Goal: Task Accomplishment & Management: Use online tool/utility

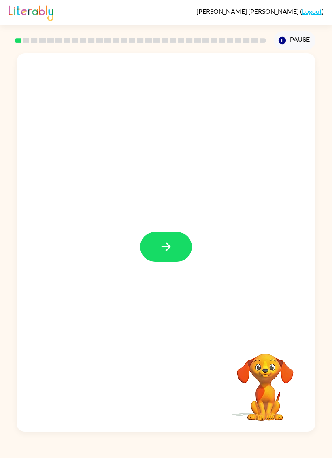
click at [169, 248] on icon "button" at bounding box center [165, 246] width 9 height 9
click at [277, 35] on button "Pause Pause" at bounding box center [295, 40] width 42 height 19
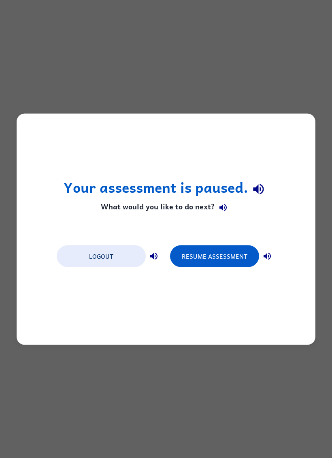
click at [212, 257] on button "Resume Assessment" at bounding box center [214, 256] width 89 height 22
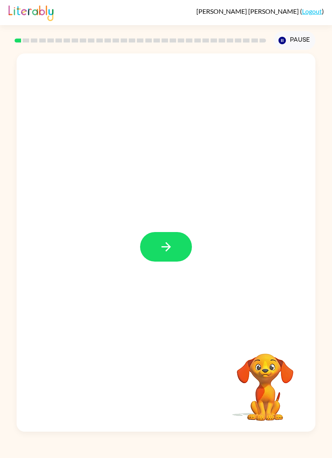
click at [272, 361] on video "Your browser must support playing .mp4 files to use Literably. Please try using…" at bounding box center [265, 381] width 81 height 81
click at [180, 244] on button "button" at bounding box center [166, 247] width 52 height 30
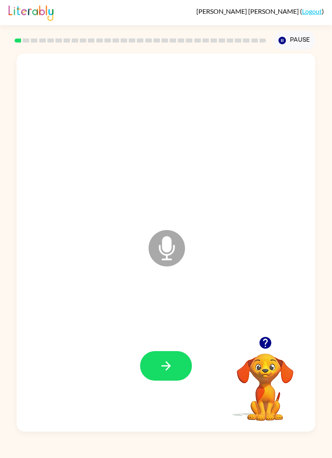
click at [162, 371] on icon "button" at bounding box center [166, 366] width 14 height 14
click at [160, 364] on icon "button" at bounding box center [166, 366] width 14 height 14
click at [165, 373] on icon "button" at bounding box center [166, 366] width 14 height 14
click at [166, 367] on icon "button" at bounding box center [166, 366] width 14 height 14
click at [173, 365] on button "button" at bounding box center [166, 366] width 52 height 30
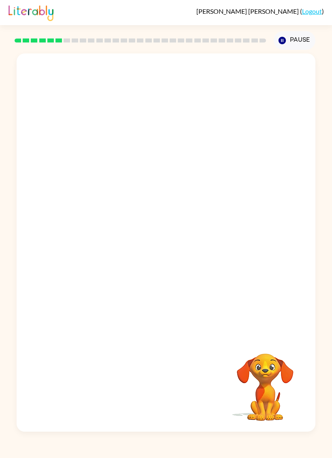
click at [260, 385] on video "Your browser must support playing .mp4 files to use Literably. Please try using…" at bounding box center [265, 381] width 81 height 81
click at [276, 379] on video "Your browser must support playing .mp4 files to use Literably. Please try using…" at bounding box center [265, 381] width 81 height 81
click at [288, 36] on button "Pause Pause" at bounding box center [295, 40] width 42 height 19
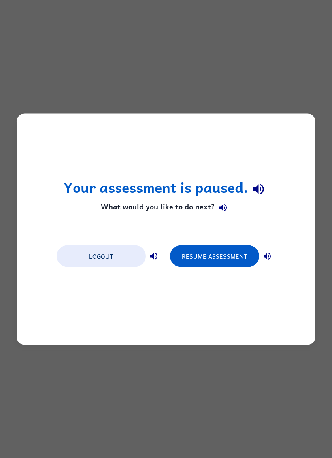
click at [203, 257] on button "Resume Assessment" at bounding box center [214, 256] width 89 height 22
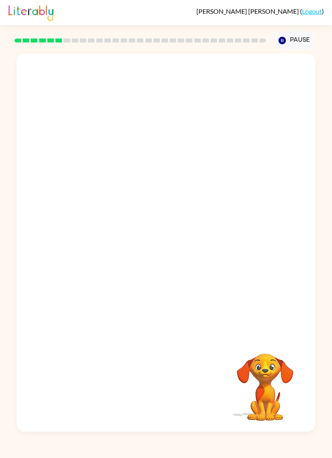
click at [245, 391] on video "Your browser must support playing .mp4 files to use Literably. Please try using…" at bounding box center [265, 381] width 81 height 81
click at [278, 358] on video "Your browser must support playing .mp4 files to use Literably. Please try using…" at bounding box center [265, 381] width 81 height 81
click at [272, 371] on video "Your browser must support playing .mp4 files to use Literably. Please try using…" at bounding box center [265, 381] width 81 height 81
click at [271, 371] on video "Your browser must support playing .mp4 files to use Literably. Please try using…" at bounding box center [265, 381] width 81 height 81
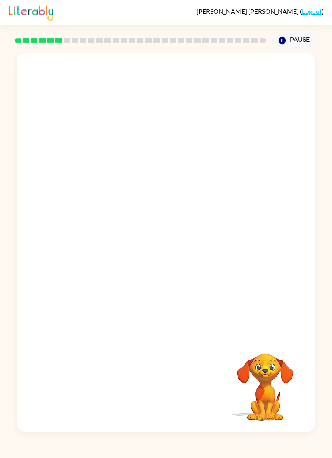
click at [271, 370] on video "Your browser must support playing .mp4 files to use Literably. Please try using…" at bounding box center [265, 381] width 81 height 81
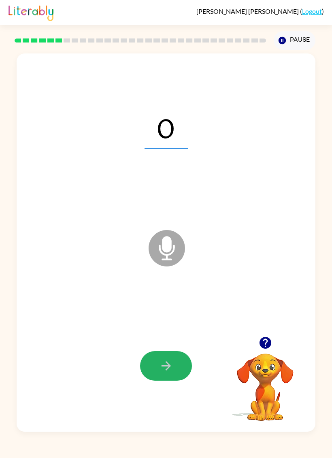
click at [179, 363] on button "button" at bounding box center [166, 366] width 52 height 30
click at [167, 363] on icon "button" at bounding box center [165, 365] width 9 height 9
click at [163, 363] on icon "button" at bounding box center [166, 366] width 14 height 14
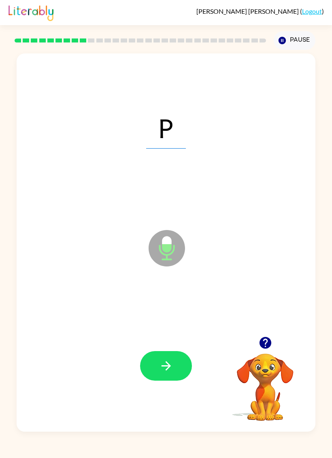
click at [160, 371] on icon "button" at bounding box center [166, 366] width 14 height 14
click at [170, 365] on icon "button" at bounding box center [166, 366] width 14 height 14
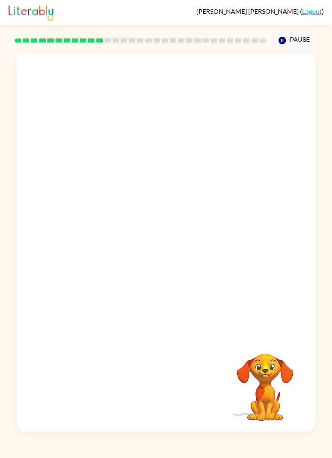
click at [114, 39] on rect at bounding box center [116, 40] width 6 height 4
click at [109, 41] on rect at bounding box center [108, 40] width 6 height 4
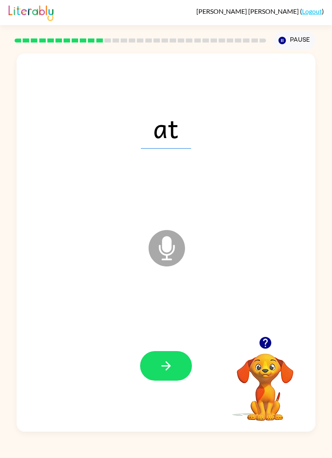
click at [166, 355] on button "button" at bounding box center [166, 366] width 52 height 30
click at [165, 350] on div at bounding box center [166, 366] width 283 height 115
click at [163, 352] on button "button" at bounding box center [166, 366] width 52 height 30
click at [162, 352] on button "button" at bounding box center [166, 366] width 52 height 30
click at [161, 367] on icon "button" at bounding box center [166, 366] width 14 height 14
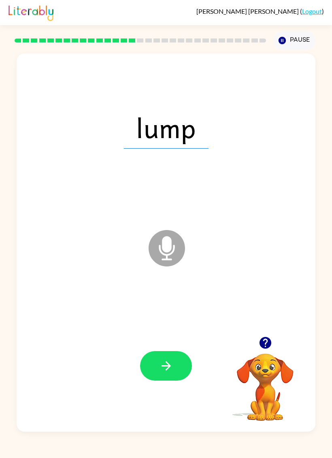
click at [172, 350] on div at bounding box center [166, 366] width 283 height 115
click at [167, 353] on button "button" at bounding box center [166, 366] width 52 height 30
click at [168, 362] on icon "button" at bounding box center [166, 366] width 14 height 14
click at [156, 362] on button "button" at bounding box center [166, 366] width 52 height 30
click at [156, 372] on button "button" at bounding box center [166, 366] width 52 height 30
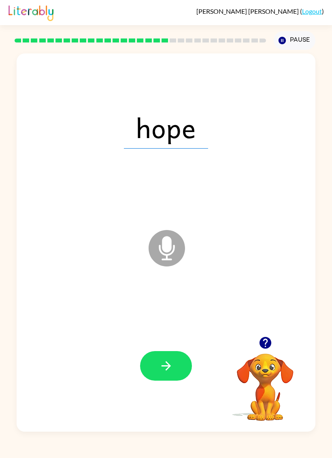
click at [157, 353] on button "button" at bounding box center [166, 366] width 52 height 30
click at [171, 353] on button "button" at bounding box center [166, 366] width 52 height 30
click at [174, 367] on button "button" at bounding box center [166, 366] width 52 height 30
click at [166, 361] on icon "button" at bounding box center [166, 366] width 14 height 14
click at [174, 372] on button "button" at bounding box center [166, 366] width 52 height 30
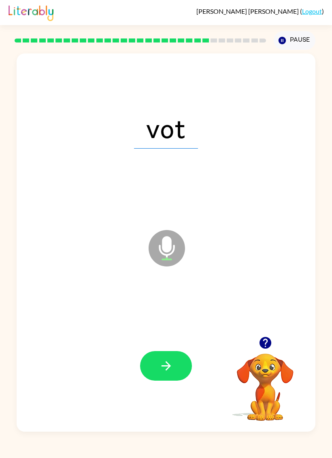
click at [156, 356] on button "button" at bounding box center [166, 366] width 52 height 30
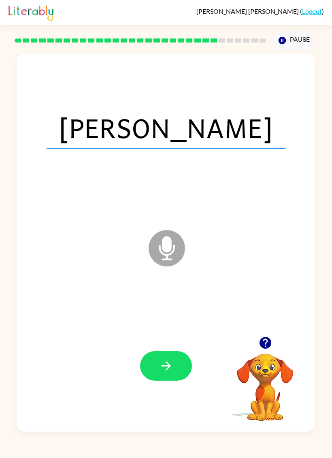
click at [179, 357] on button "button" at bounding box center [166, 366] width 52 height 30
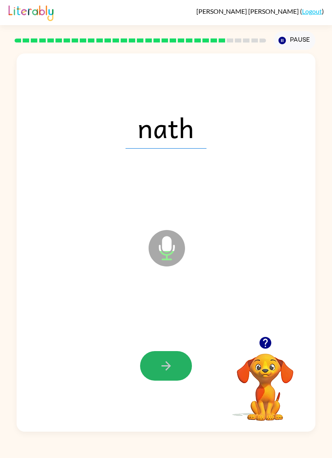
click at [164, 368] on icon "button" at bounding box center [166, 366] width 14 height 14
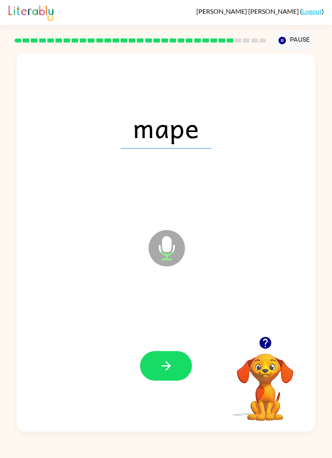
click at [171, 365] on icon "button" at bounding box center [166, 366] width 14 height 14
click at [172, 348] on div at bounding box center [166, 366] width 283 height 115
click at [168, 364] on icon "button" at bounding box center [165, 365] width 9 height 9
click at [164, 361] on icon "button" at bounding box center [166, 366] width 14 height 14
click at [158, 364] on button "button" at bounding box center [166, 366] width 52 height 30
